Goal: Check status

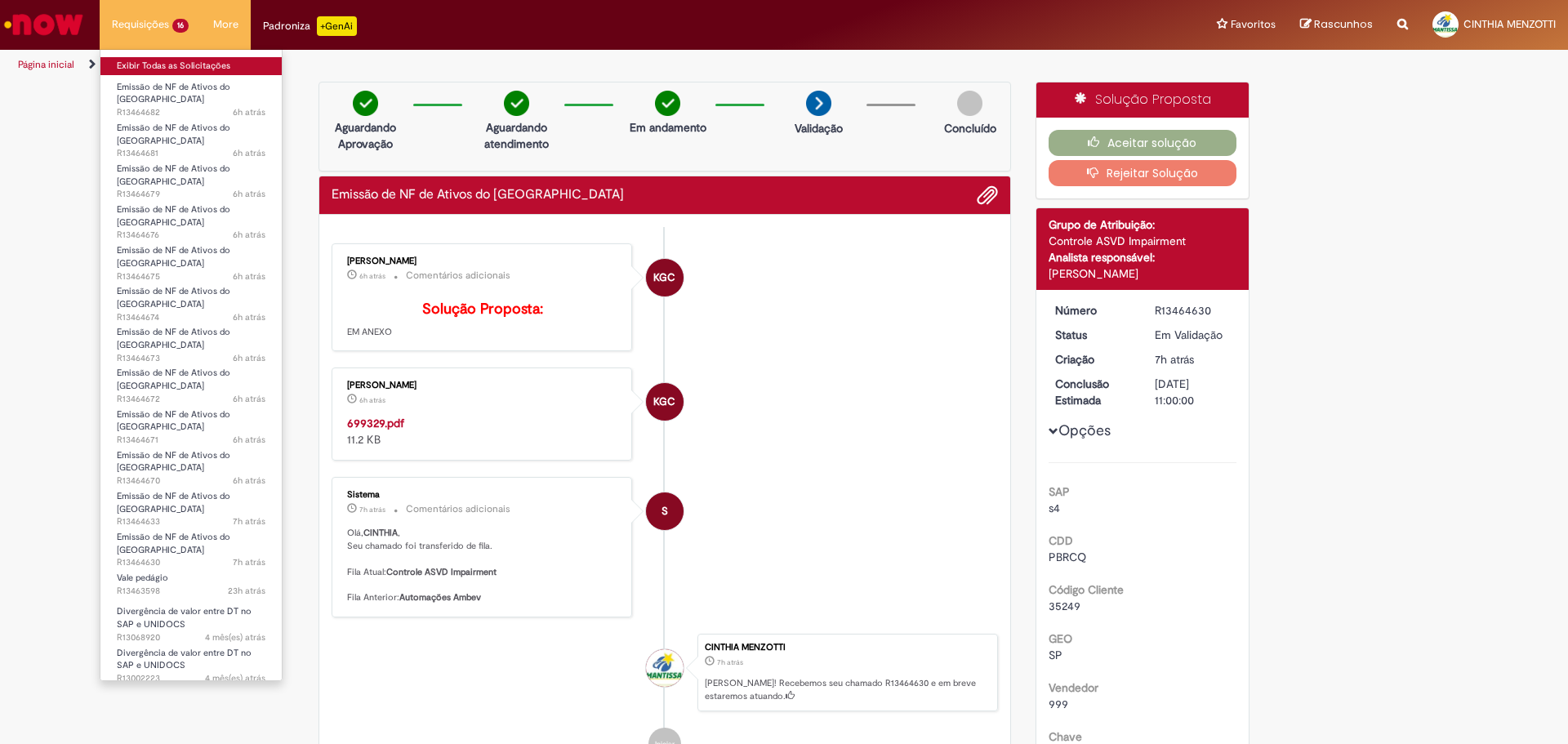
click at [161, 60] on link "Exibir Todas as Solicitações" at bounding box center [191, 67] width 182 height 18
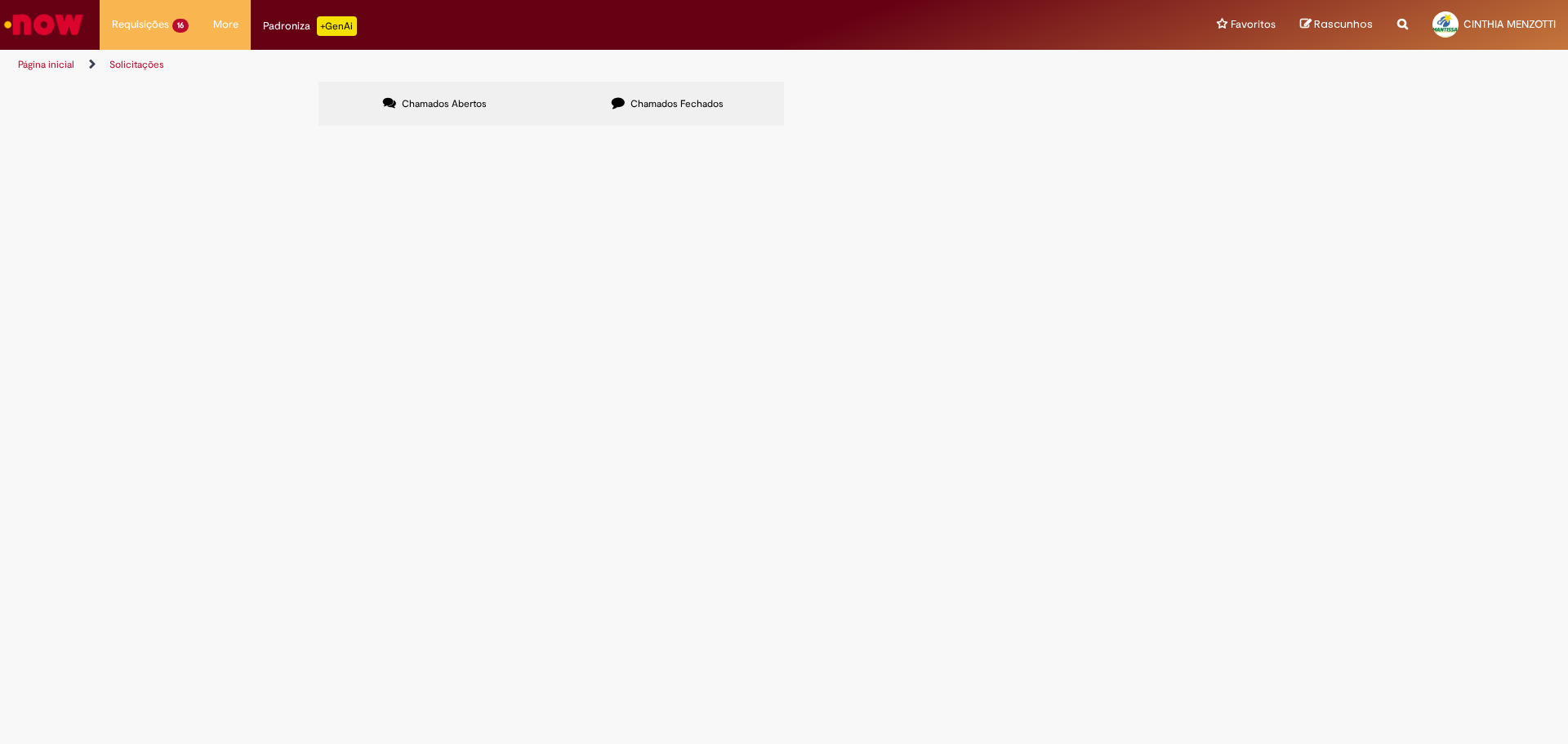
click at [0, 0] on td "6101994254" at bounding box center [0, 0] width 0 height 0
click at [0, 0] on span "6101994254" at bounding box center [0, 0] width 0 height 0
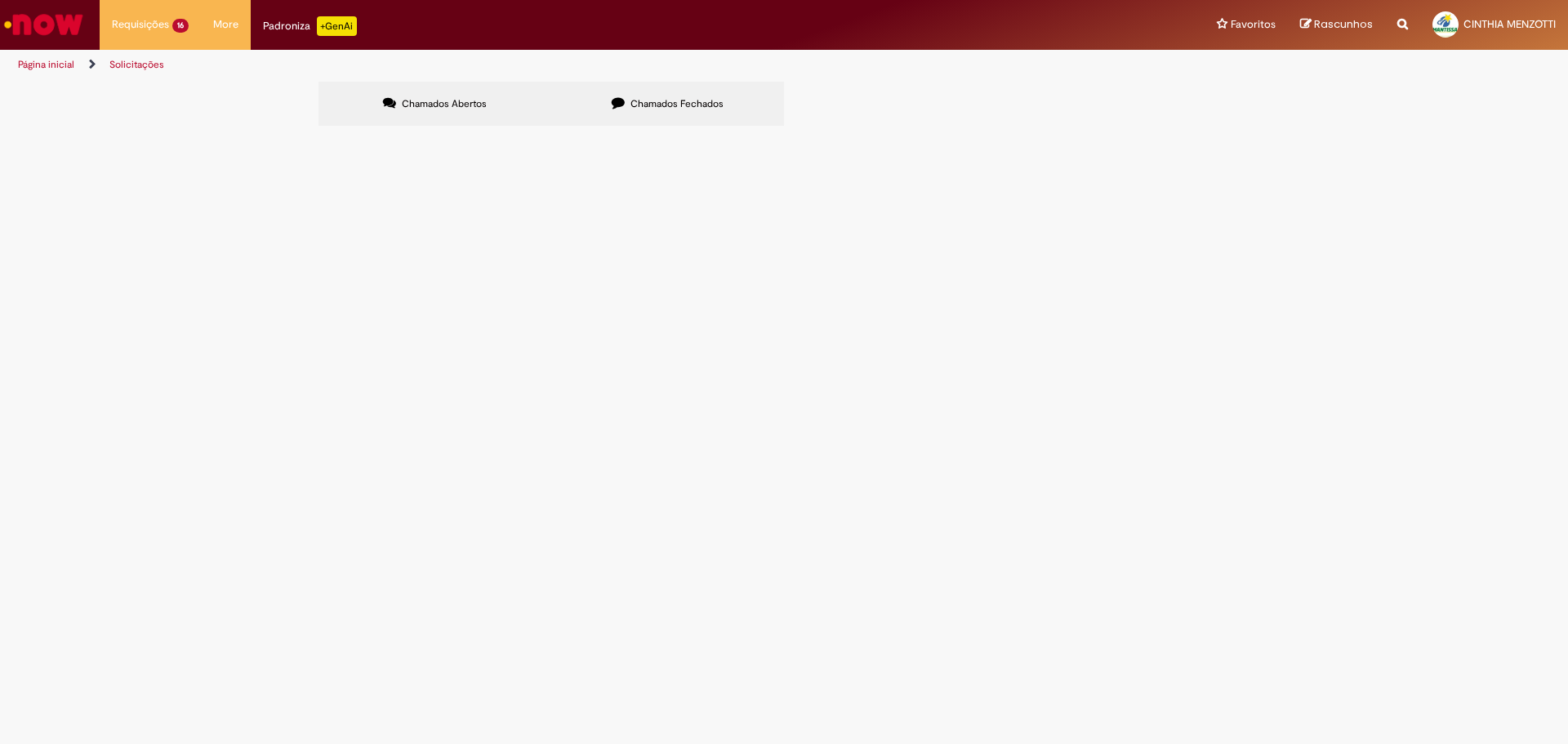
click at [0, 0] on span "6101994254" at bounding box center [0, 0] width 0 height 0
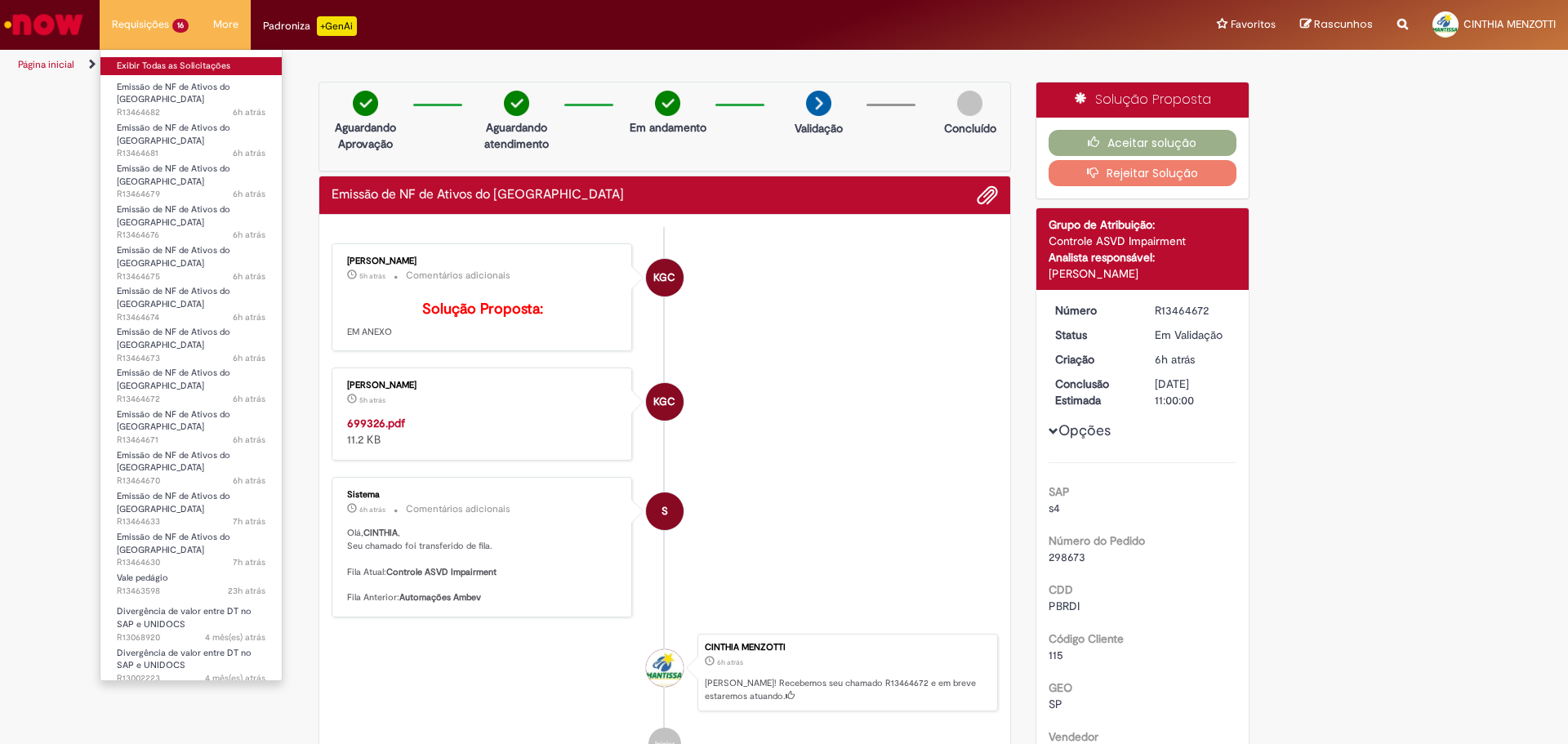
click at [129, 60] on link "Exibir Todas as Solicitações" at bounding box center [191, 67] width 182 height 18
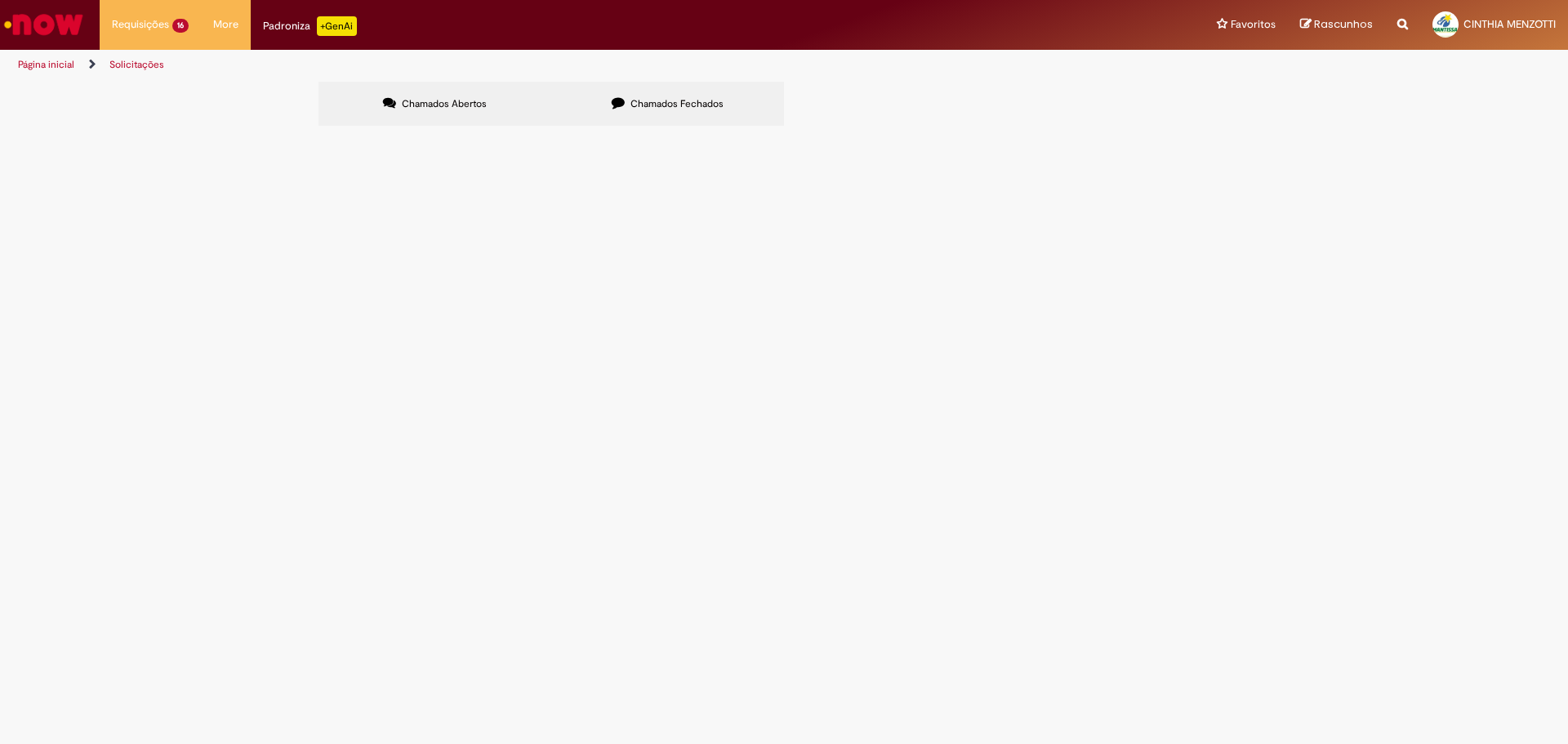
click at [0, 0] on span "6101994254" at bounding box center [0, 0] width 0 height 0
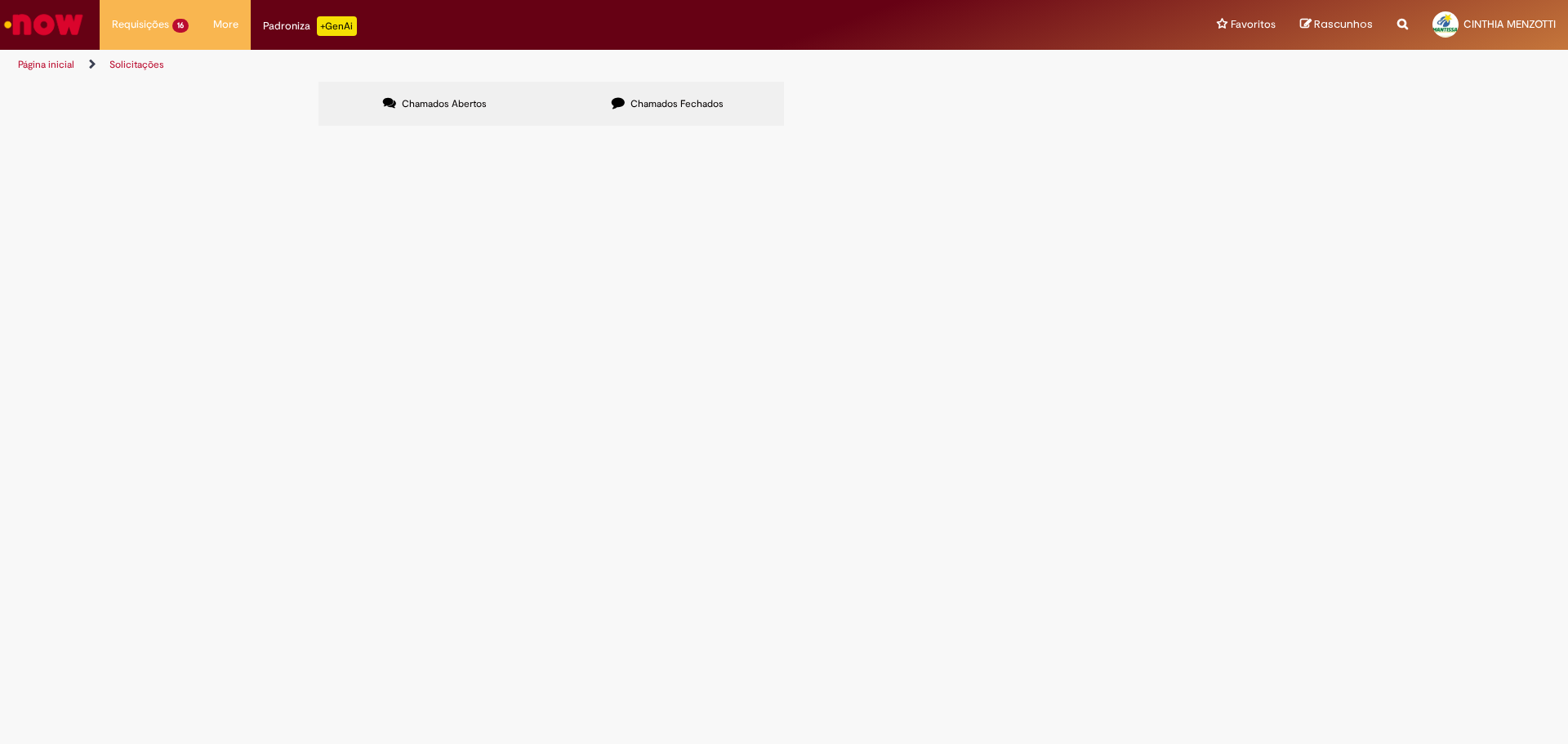
click at [0, 0] on span "6101994254" at bounding box center [0, 0] width 0 height 0
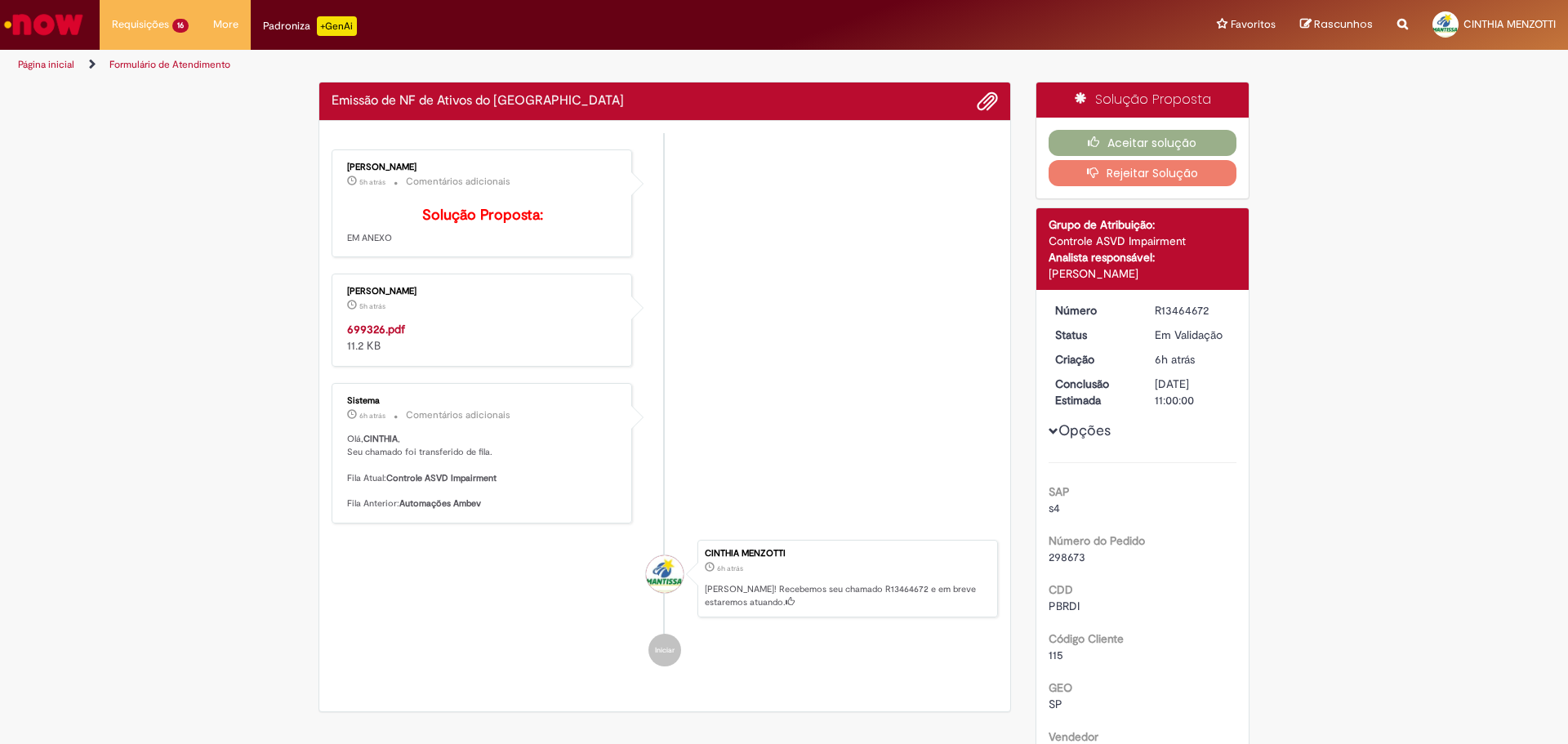
click at [897, 297] on ul "KGC [PERSON_NAME] 5h atrás 5 horas atrás Comentários adicionais Solução Propost…" at bounding box center [665, 408] width 667 height 551
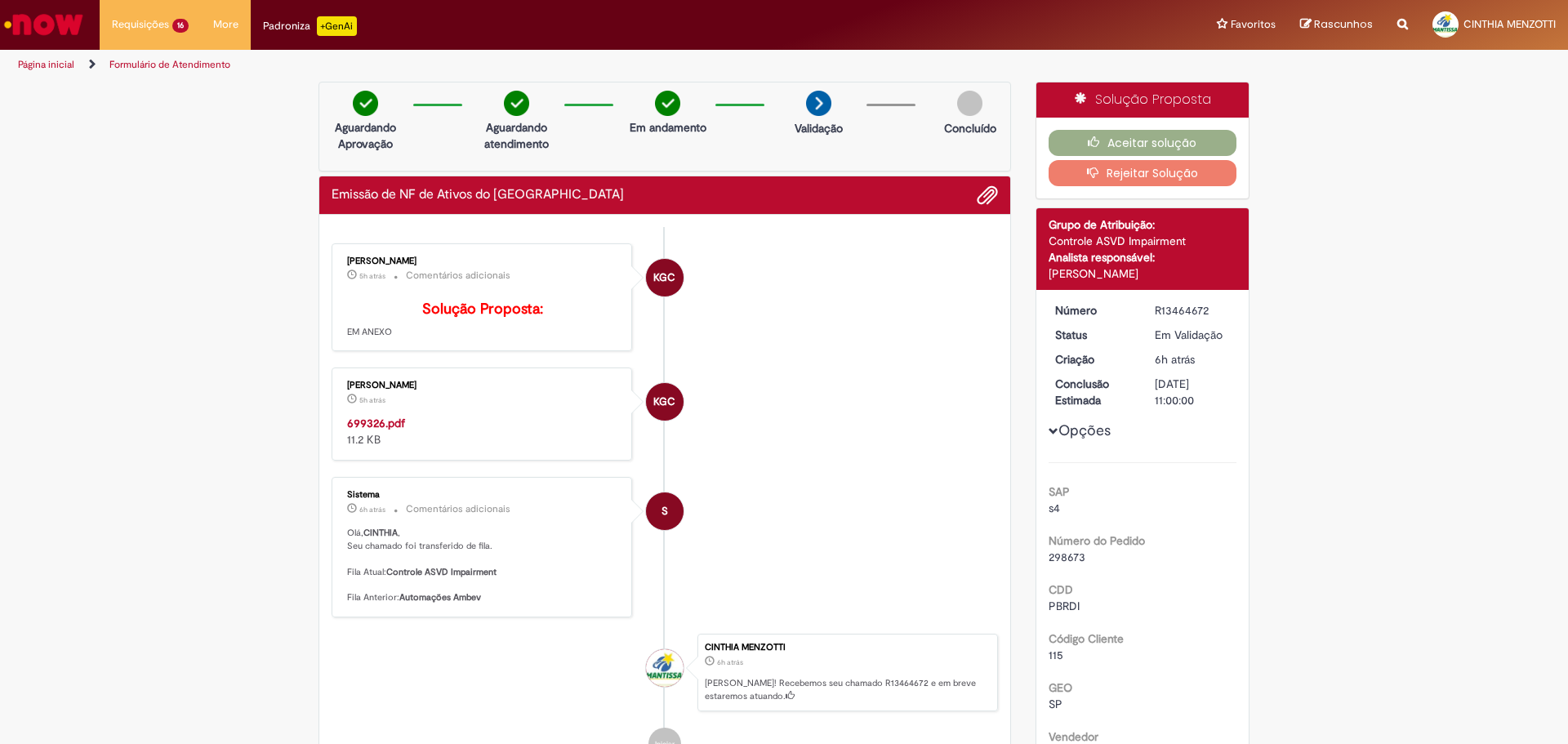
click at [380, 431] on strong "699326.pdf" at bounding box center [376, 423] width 58 height 15
drag, startPoint x: 0, startPoint y: 490, endPoint x: 560, endPoint y: 487, distance: 560.0
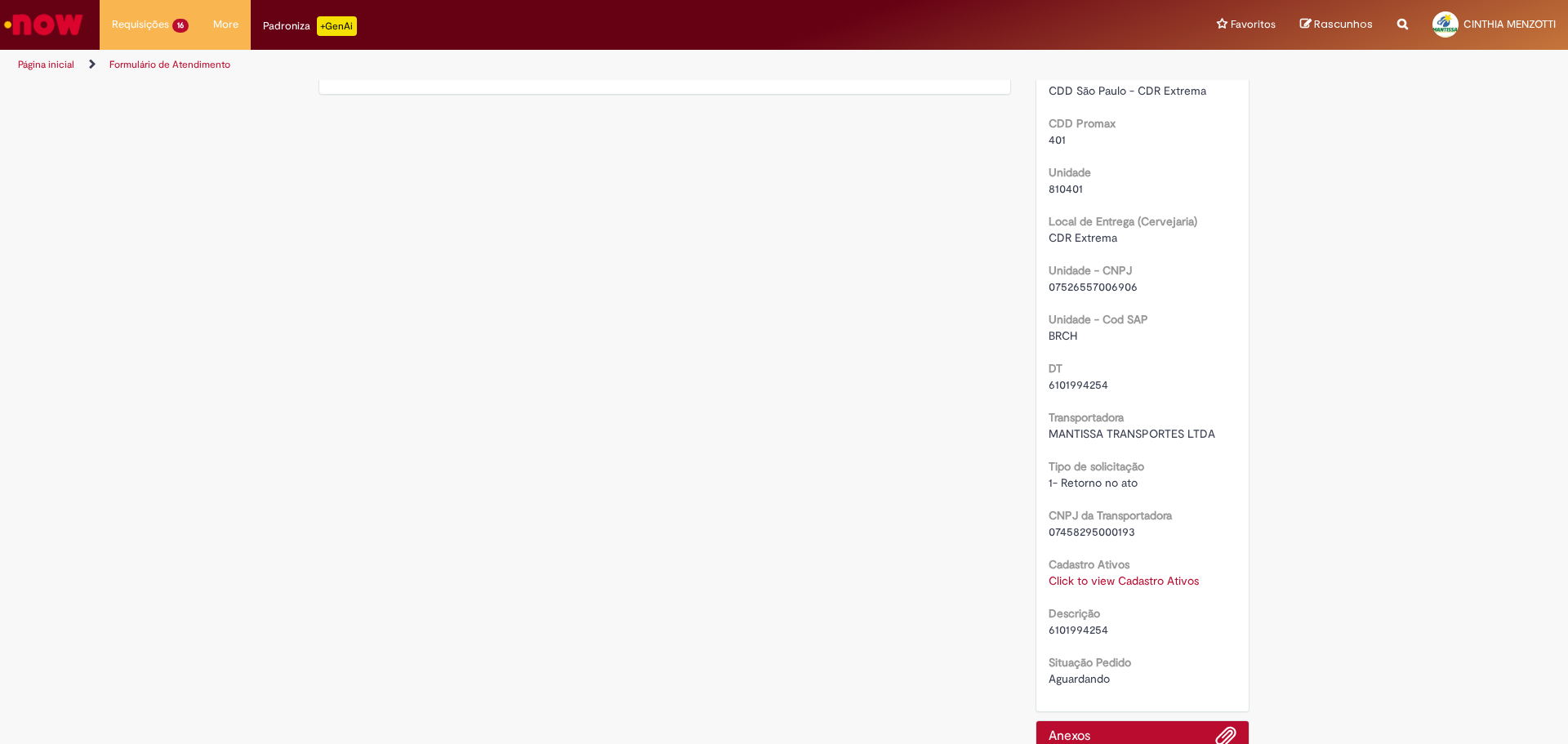
scroll to position [818, 0]
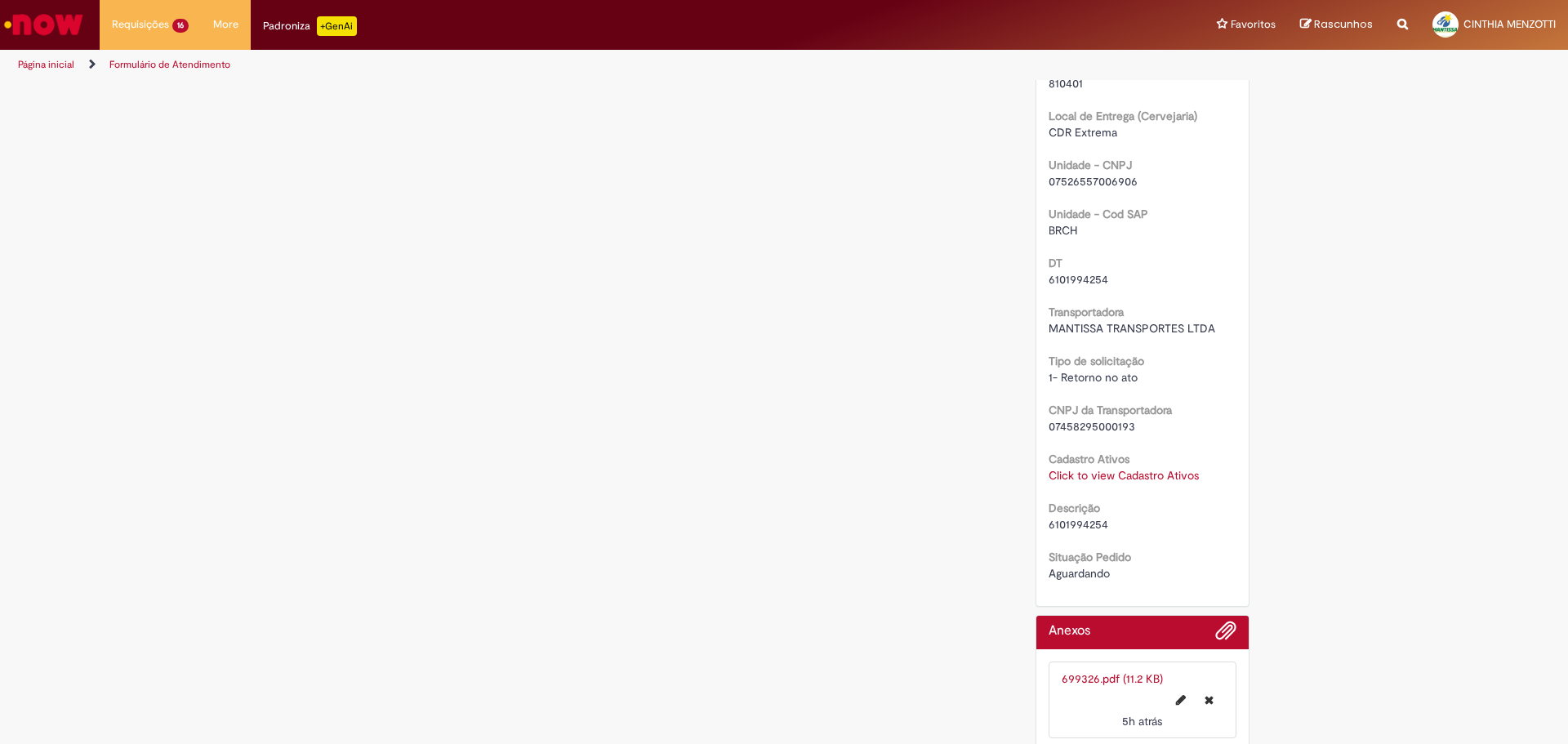
click at [1077, 273] on span "6101994254" at bounding box center [1078, 279] width 59 height 15
copy span "6101994254"
click at [240, 494] on div "Verificar Código de Barras Aguardando Aprovação Aguardando atendimento Em andam…" at bounding box center [784, 12] width 1568 height 1495
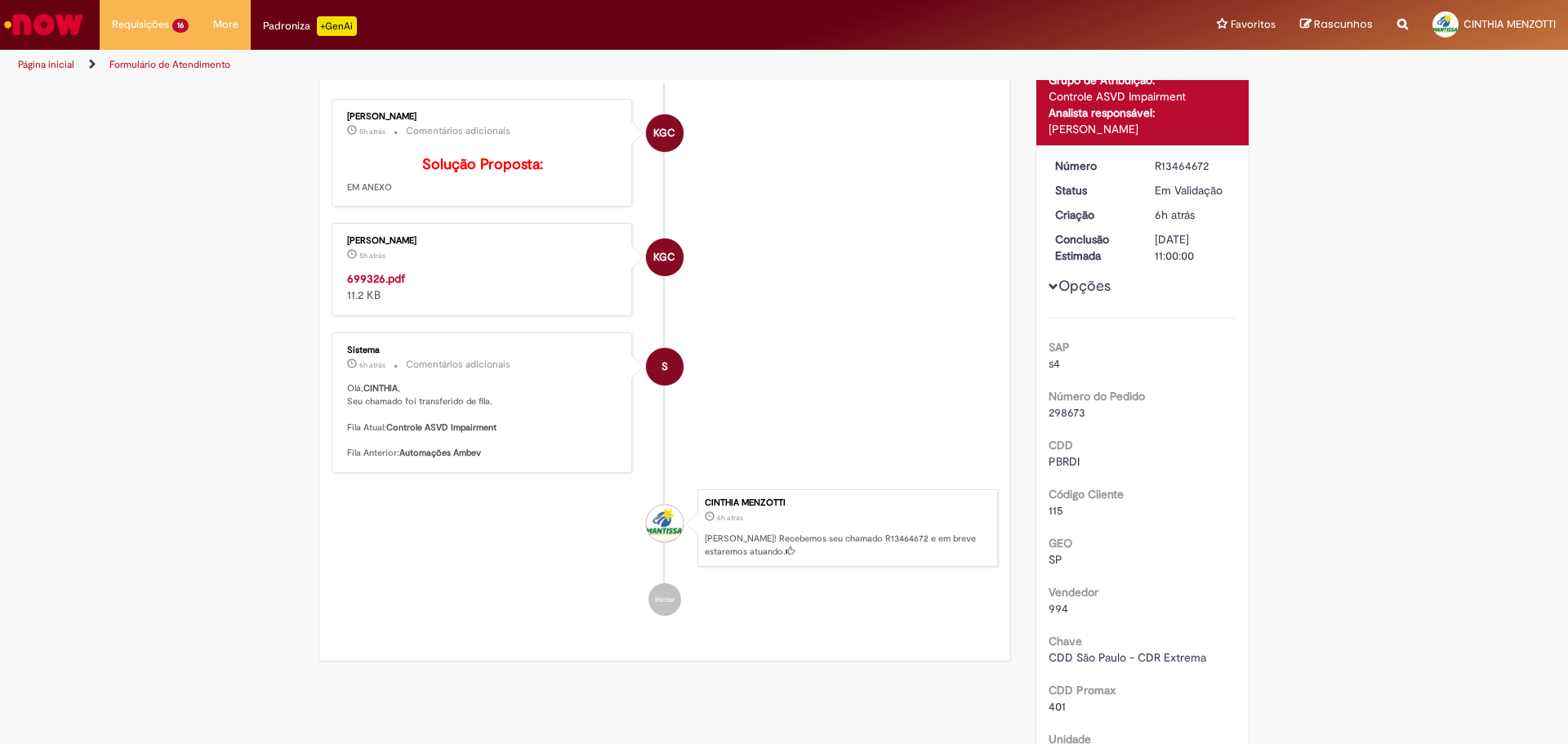
scroll to position [0, 0]
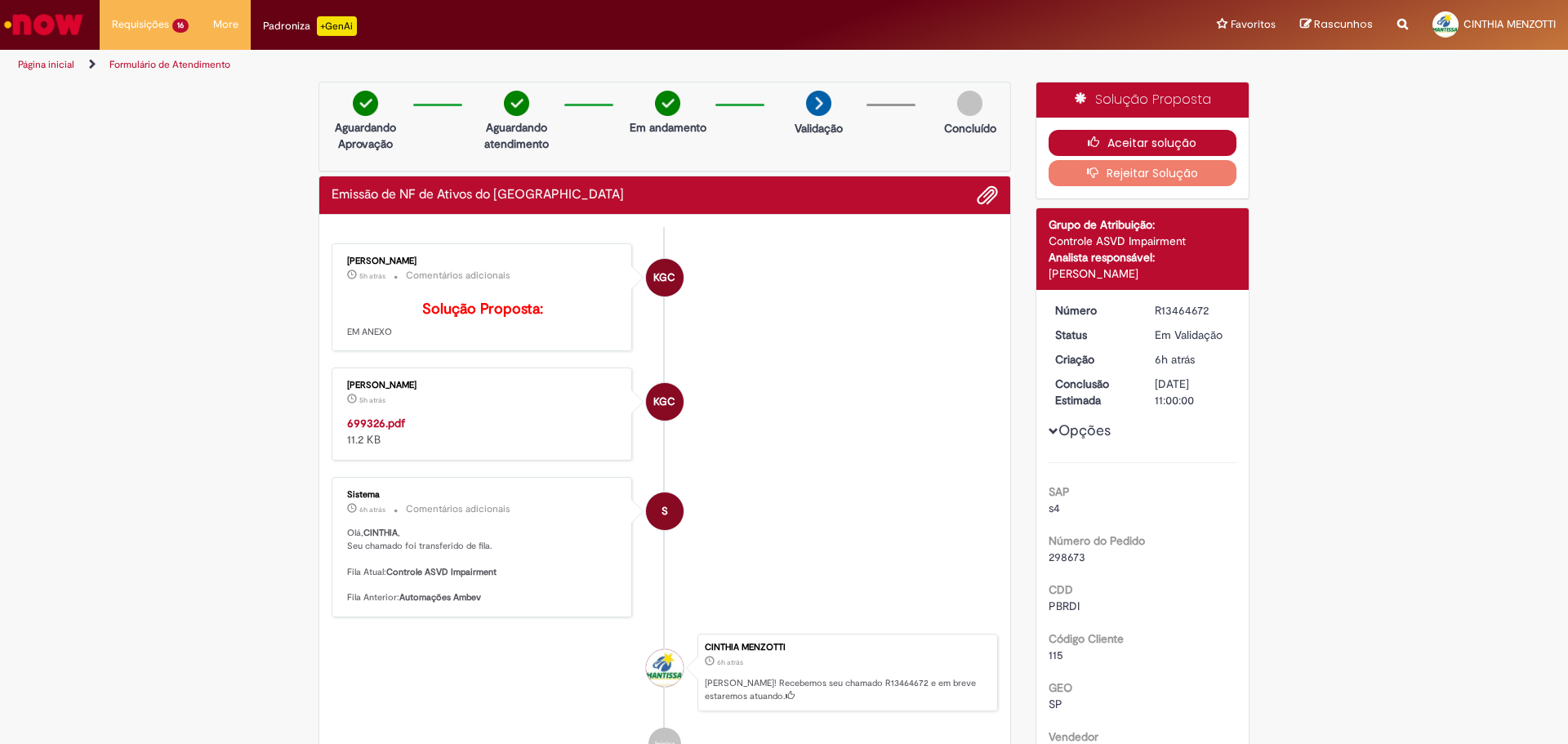
click at [1201, 140] on button "Aceitar solução" at bounding box center [1143, 143] width 189 height 26
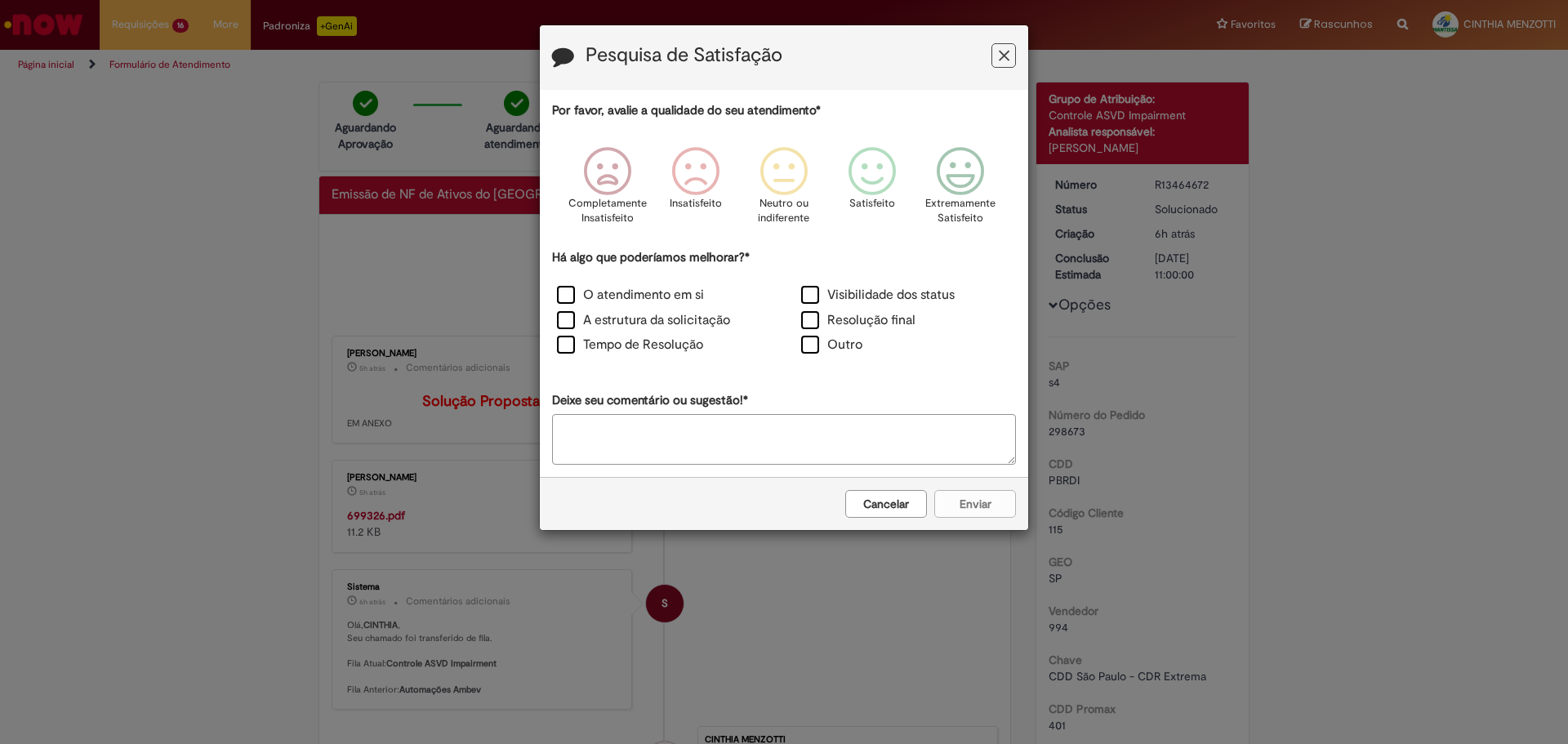
drag, startPoint x: 1003, startPoint y: 56, endPoint x: 692, endPoint y: 19, distance: 313.2
click at [1002, 58] on icon "Feedback" at bounding box center [1004, 55] width 11 height 17
